Goal: Information Seeking & Learning: Obtain resource

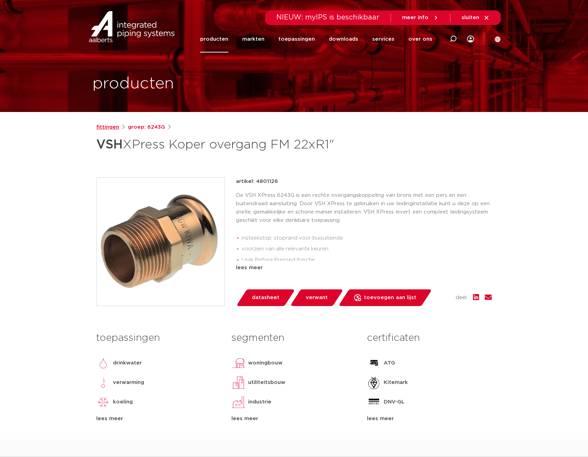
click at [104, 125] on link "fittingen" at bounding box center [107, 127] width 23 height 8
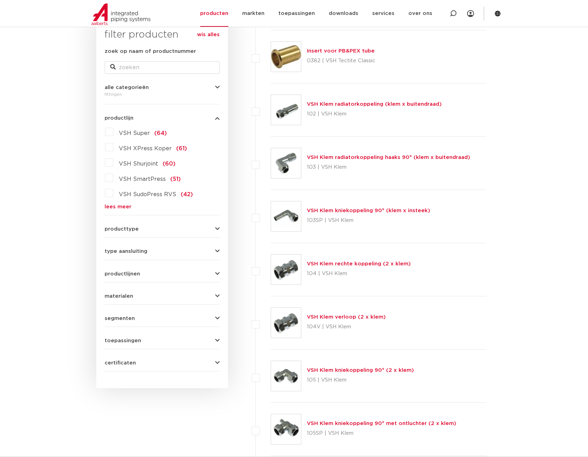
scroll to position [139, 0]
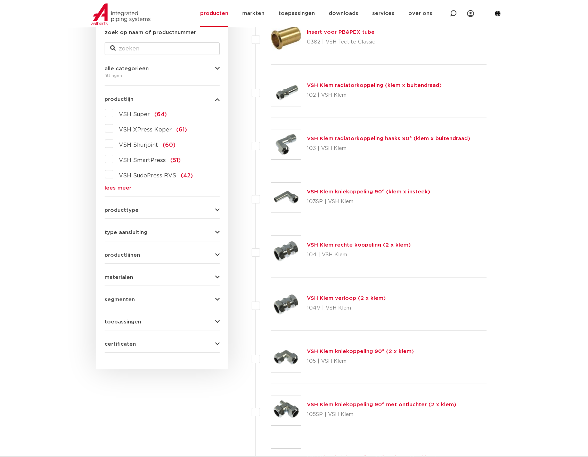
click at [218, 211] on icon "button" at bounding box center [217, 209] width 5 height 5
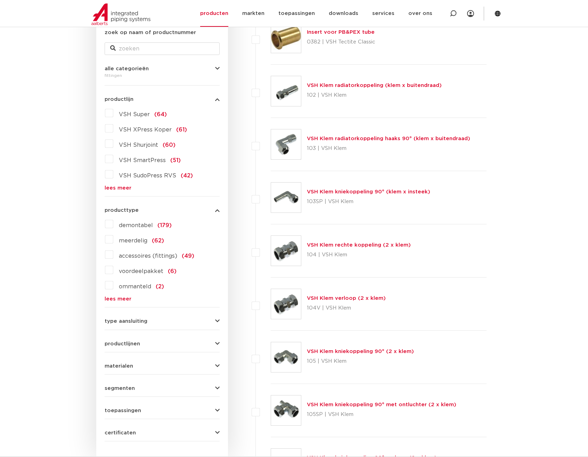
click at [218, 211] on icon "button" at bounding box center [217, 209] width 5 height 5
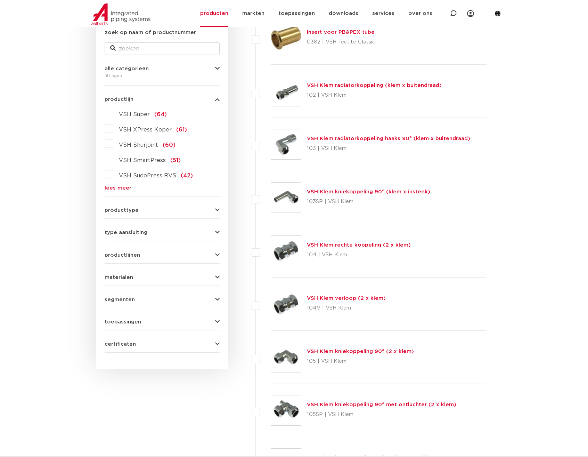
click at [113, 131] on label "VSH XPress Koper (61)" at bounding box center [150, 128] width 74 height 11
click at [0, 0] on input "VSH XPress Koper (61)" at bounding box center [0, 0] width 0 height 0
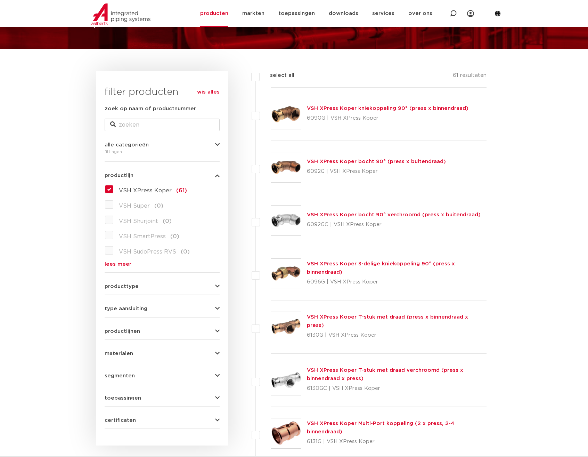
scroll to position [69, 0]
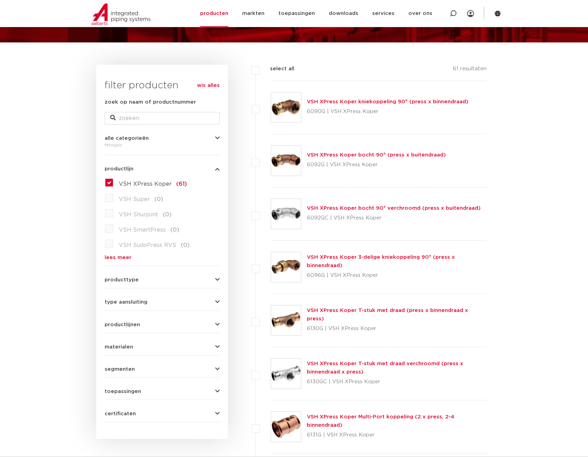
click at [113, 184] on label "VSH XPress Koper (61)" at bounding box center [150, 182] width 74 height 11
click at [0, 0] on input "VSH XPress Koper (61)" at bounding box center [0, 0] width 0 height 0
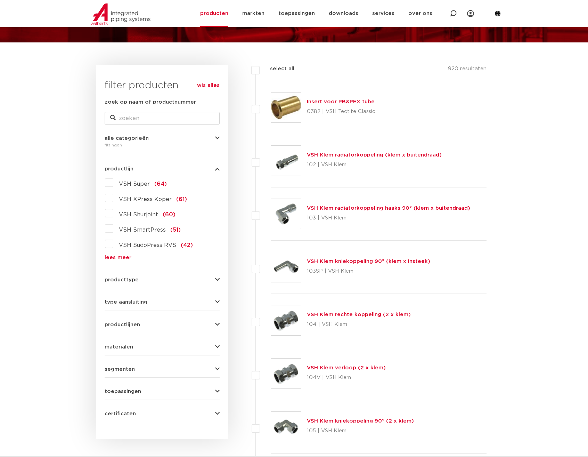
scroll to position [69, 0]
click at [113, 181] on label "VSH Super (64)" at bounding box center [140, 182] width 54 height 11
click at [0, 0] on input "VSH Super (64)" at bounding box center [0, 0] width 0 height 0
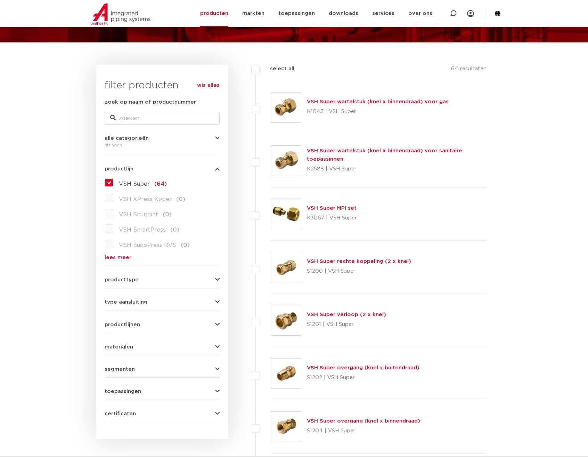
click at [113, 184] on label "VSH Super (64)" at bounding box center [140, 182] width 54 height 11
click at [0, 0] on input "VSH Super (64)" at bounding box center [0, 0] width 0 height 0
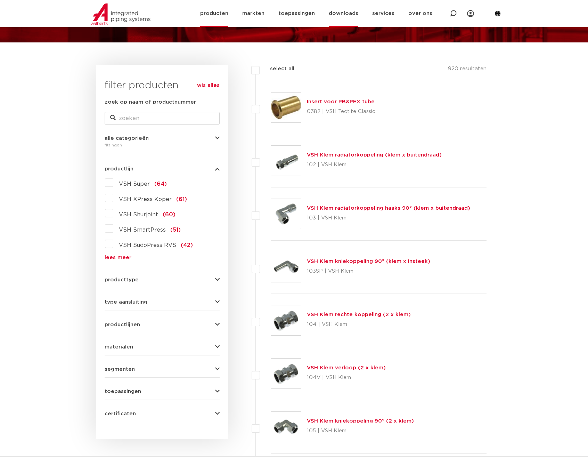
click at [346, 13] on link "downloads" at bounding box center [344, 13] width 30 height 27
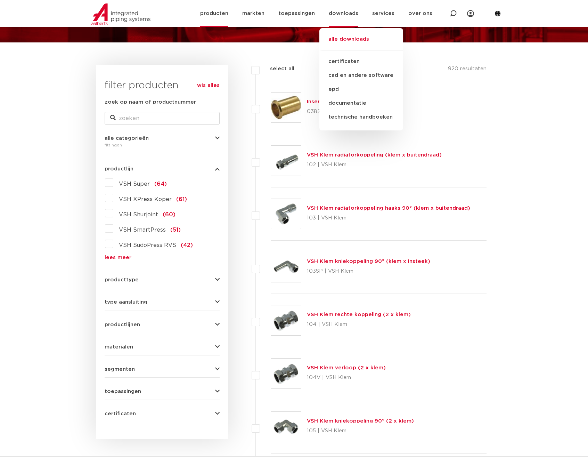
click at [351, 41] on link "alle downloads" at bounding box center [361, 42] width 84 height 15
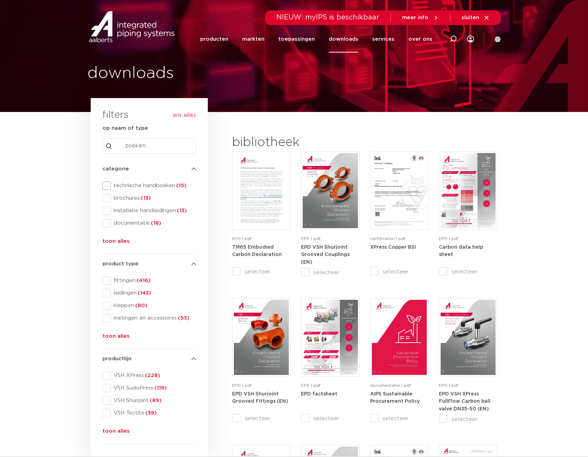
click at [107, 185] on span at bounding box center [106, 185] width 8 height 8
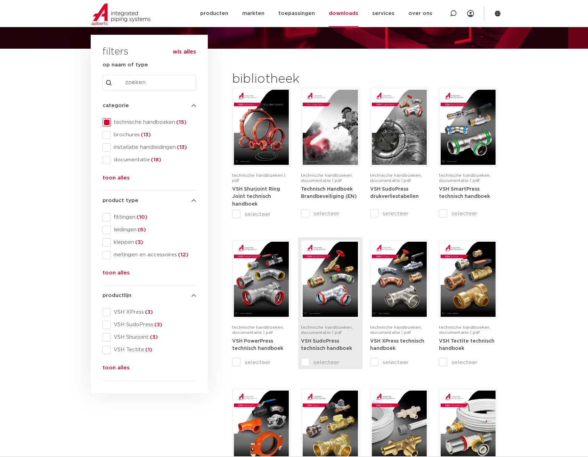
scroll to position [69, 0]
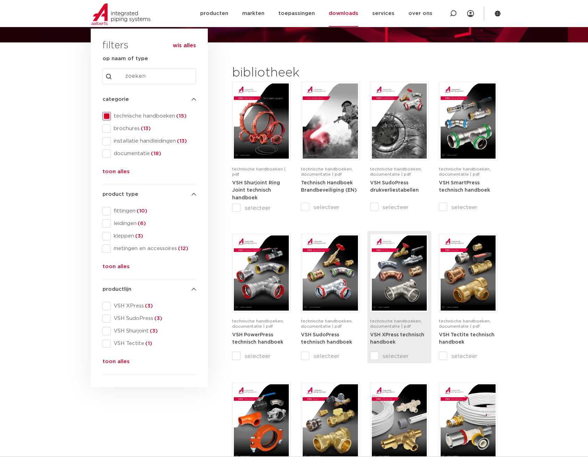
click at [375, 353] on input "selecteer" at bounding box center [384, 356] width 29 height 8
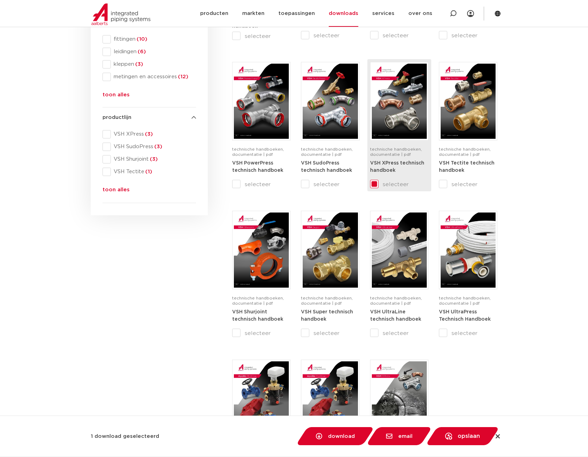
scroll to position [208, 0]
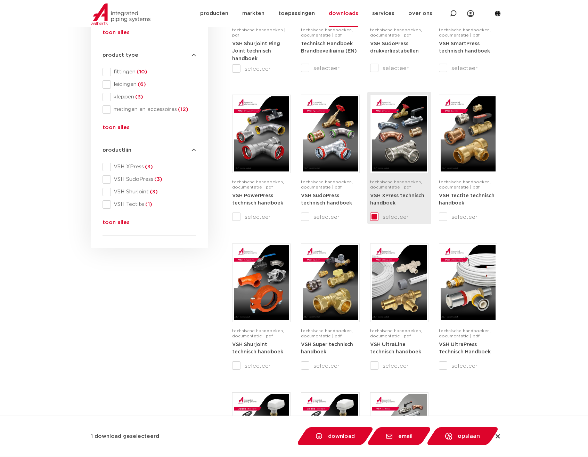
click at [392, 151] on img at bounding box center [399, 133] width 55 height 75
checkbox input "false"
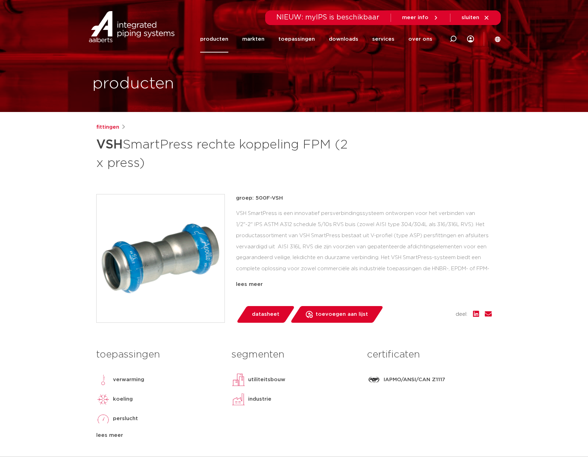
drag, startPoint x: 254, startPoint y: 198, endPoint x: 283, endPoint y: 198, distance: 28.5
click at [283, 198] on p "groep: 500F-VSH" at bounding box center [364, 198] width 256 height 8
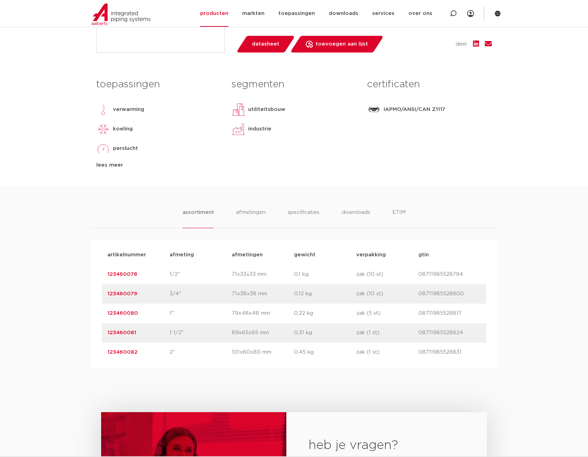
scroll to position [278, 0]
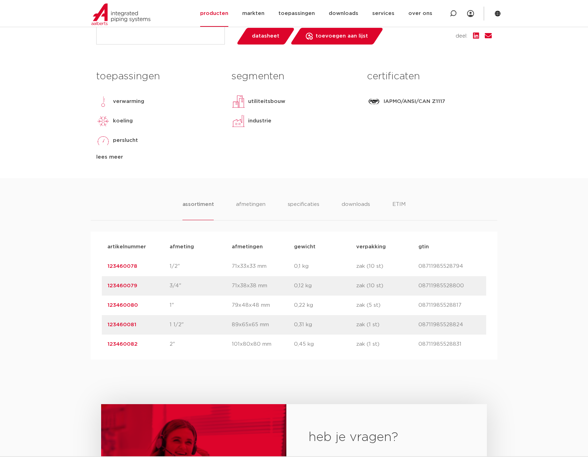
click at [117, 265] on link "123460078" at bounding box center [122, 265] width 30 height 5
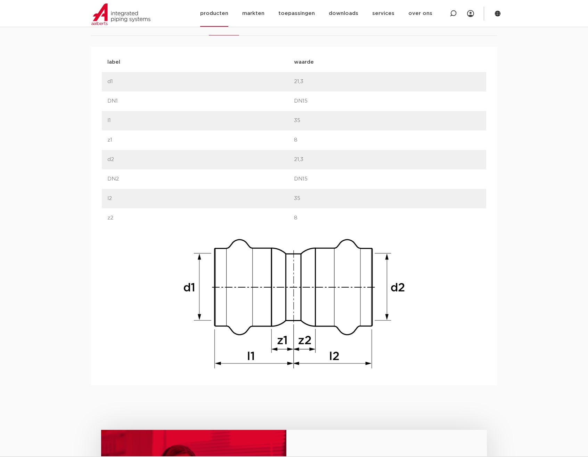
scroll to position [358, 0]
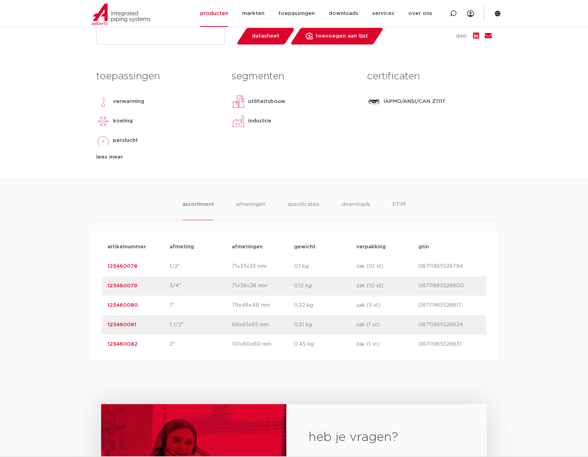
drag, startPoint x: 142, startPoint y: 267, endPoint x: 107, endPoint y: 269, distance: 35.1
click at [107, 269] on div "artikelnummer 123460078 afmeting 1/2" [GEOGRAPHIC_DATA] 71x33x33 mm gewicht 0,1…" at bounding box center [294, 265] width 384 height 19
copy link "123460078"
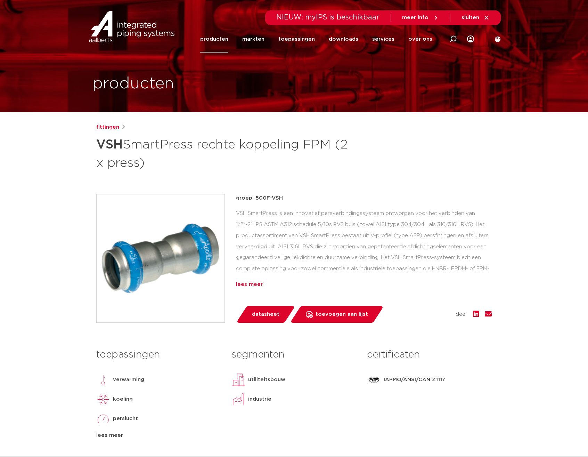
click at [245, 286] on div "lees meer" at bounding box center [364, 284] width 256 height 8
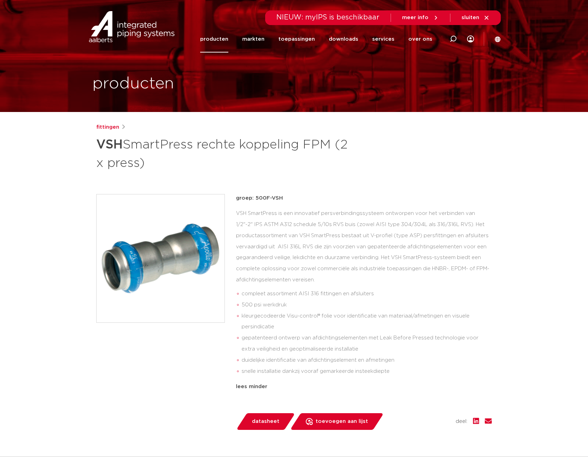
scroll to position [35, 0]
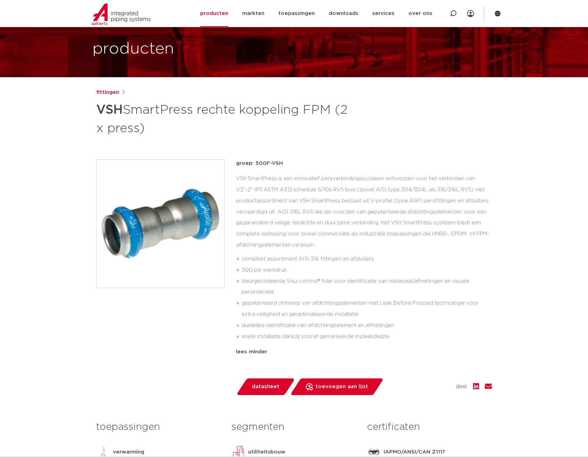
drag, startPoint x: 50, startPoint y: 200, endPoint x: 54, endPoint y: 194, distance: 7.6
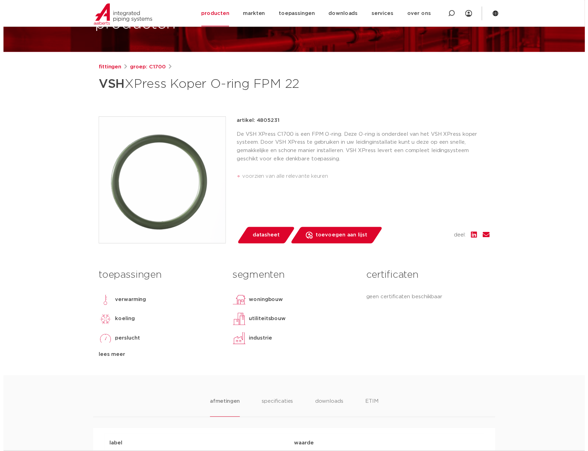
scroll to position [69, 0]
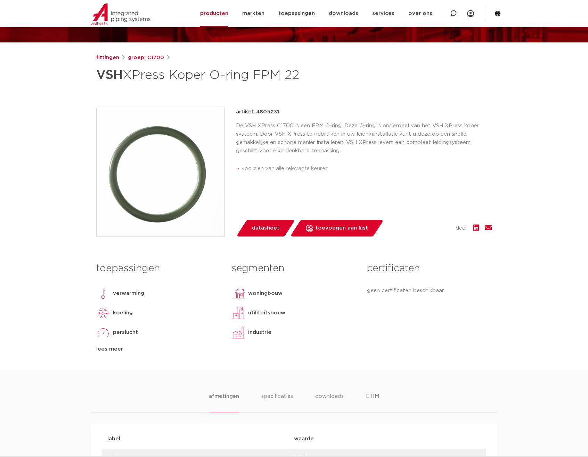
click at [259, 230] on span "datasheet" at bounding box center [265, 227] width 27 height 11
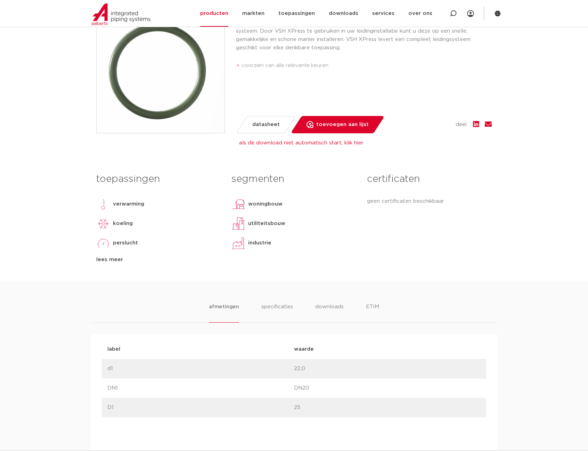
scroll to position [174, 0]
